Goal: Information Seeking & Learning: Learn about a topic

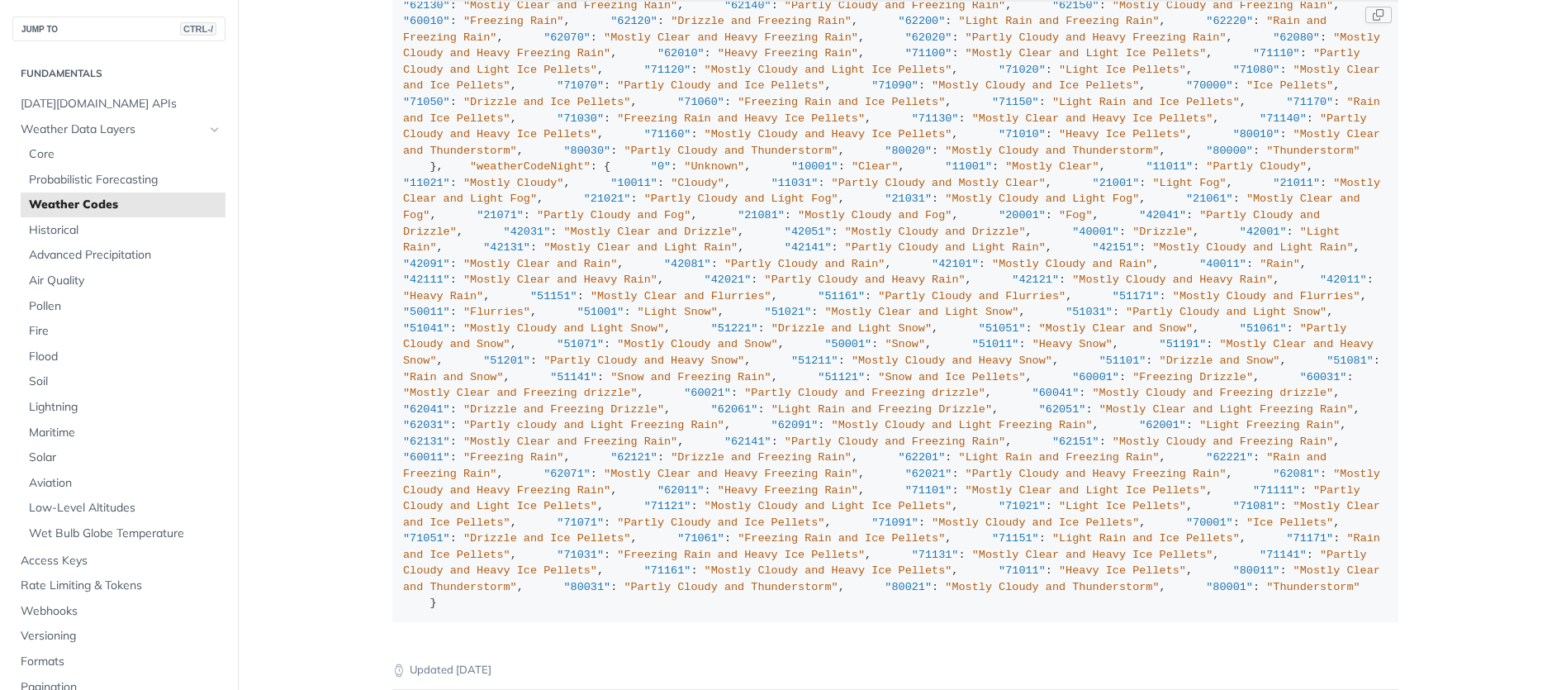
scroll to position [4522, 0]
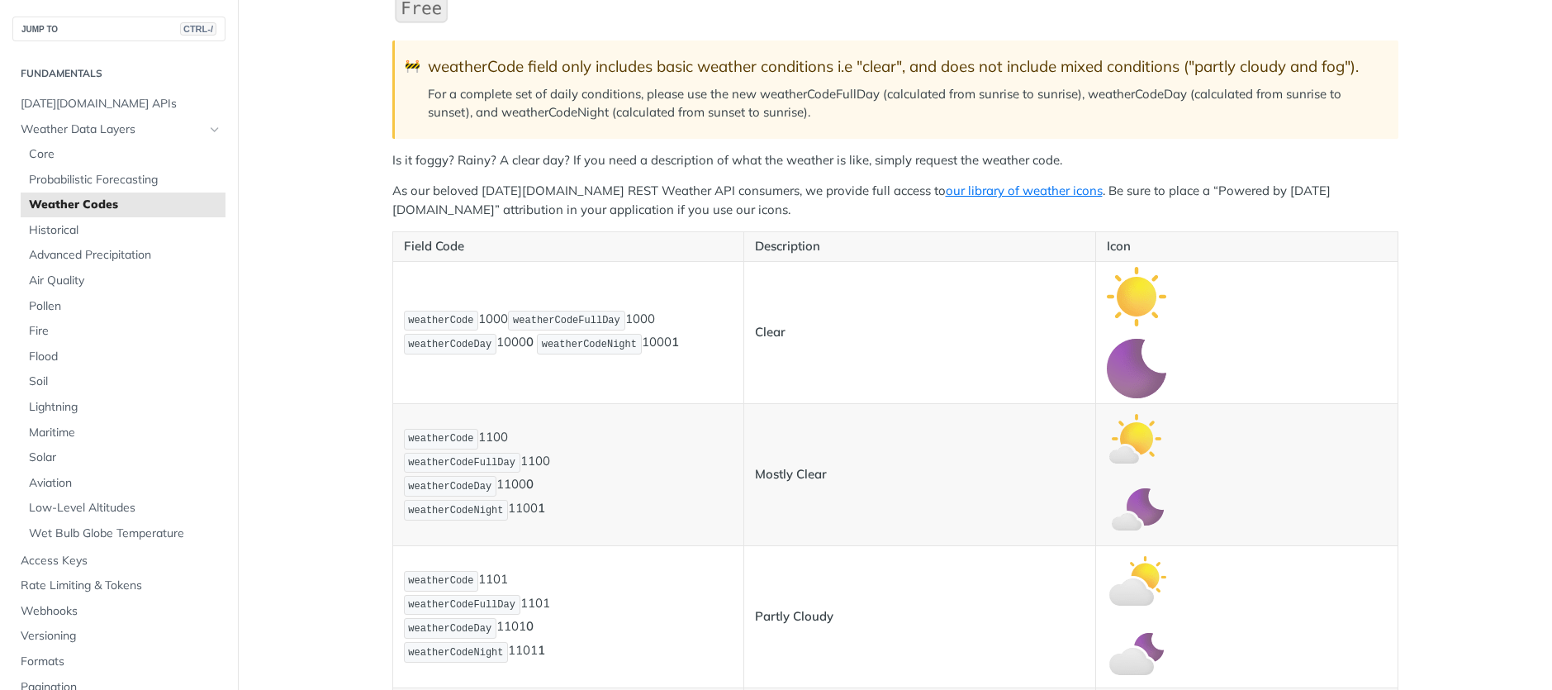
scroll to position [297, 0]
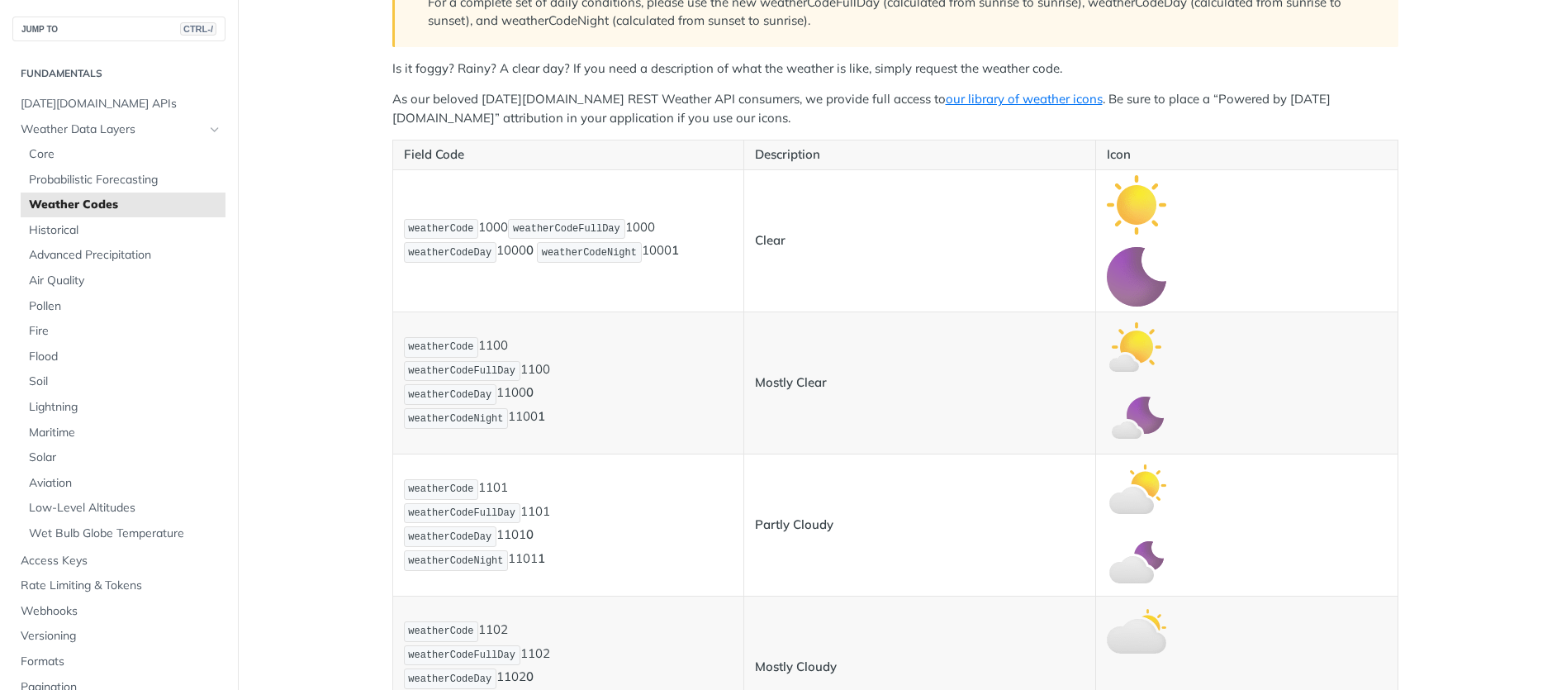
click at [1131, 207] on img "Expand image" at bounding box center [1136, 204] width 59 height 59
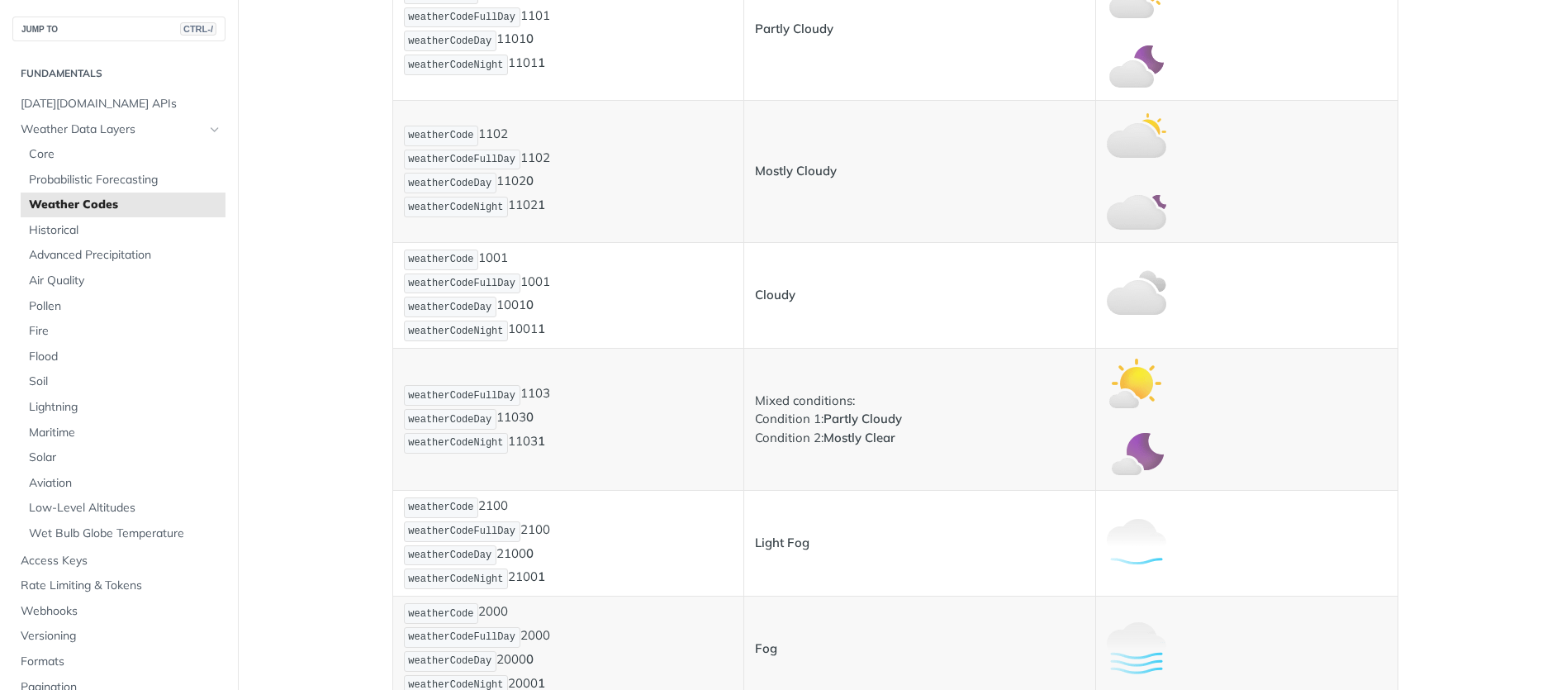
scroll to position [99, 0]
